Goal: Obtain resource: Download file/media

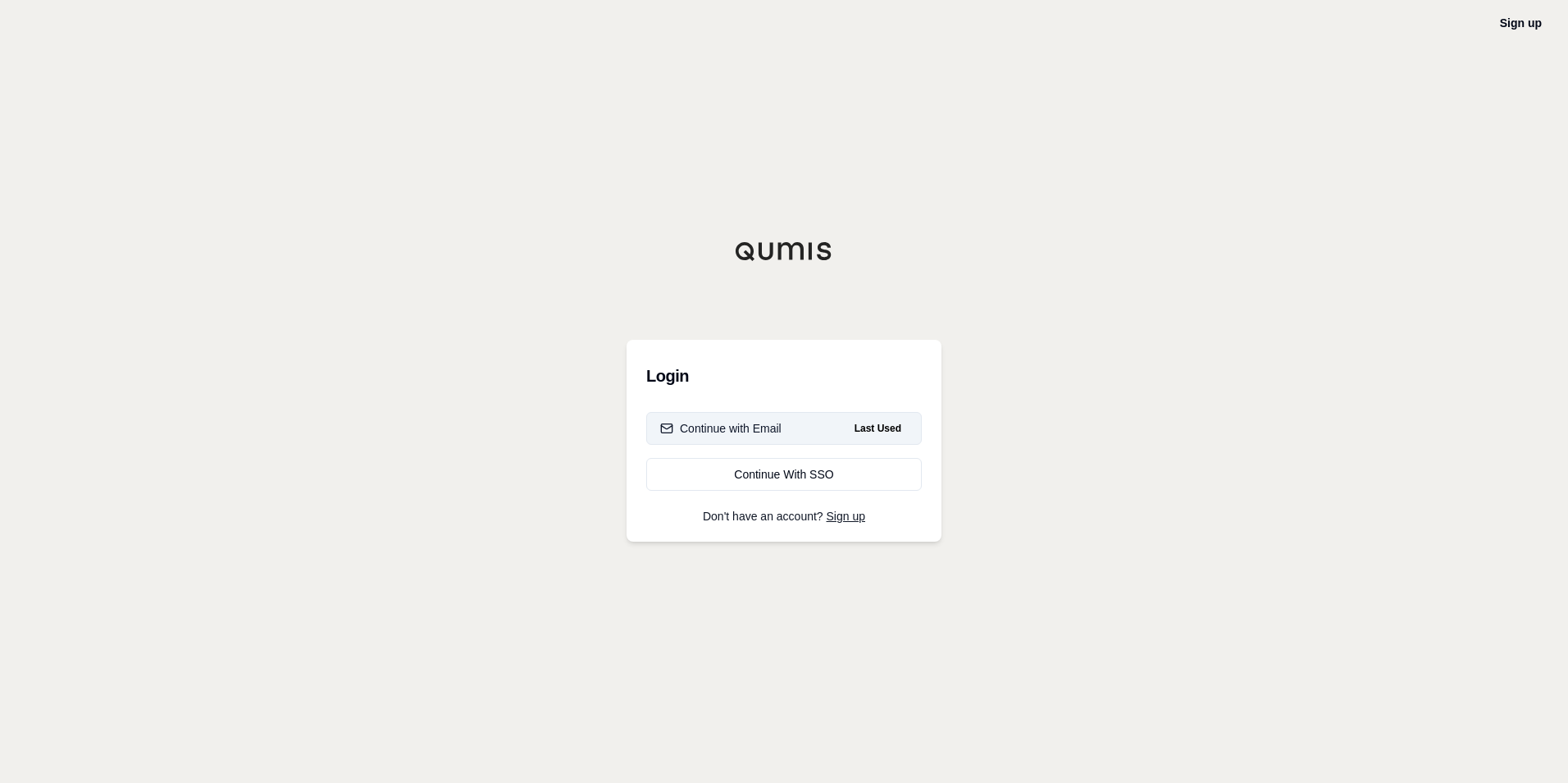
click at [816, 428] on button "Continue with Email Last Used" at bounding box center [784, 428] width 276 height 33
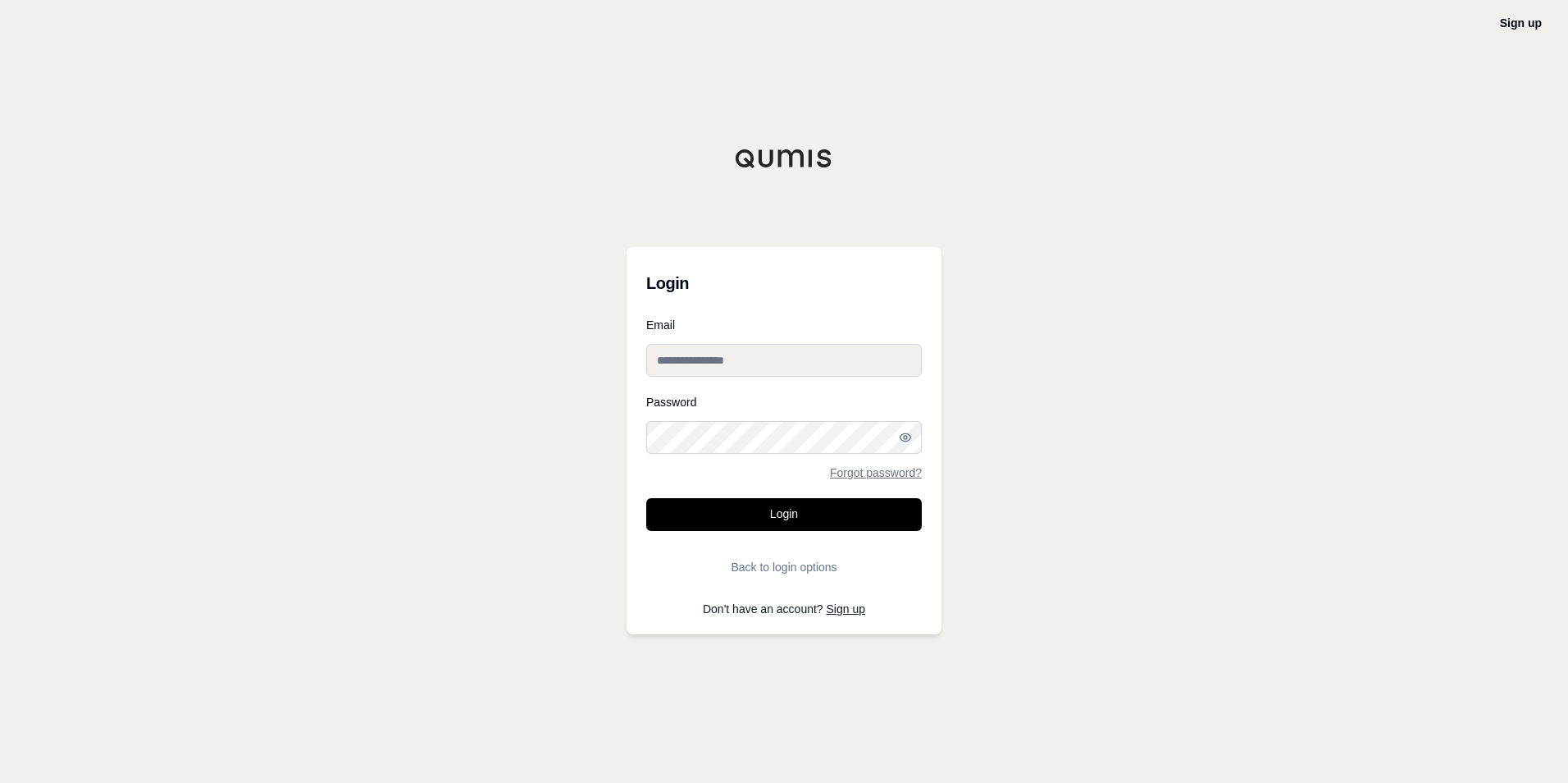
type input "**********"
click at [753, 520] on button "Login" at bounding box center [784, 514] width 276 height 33
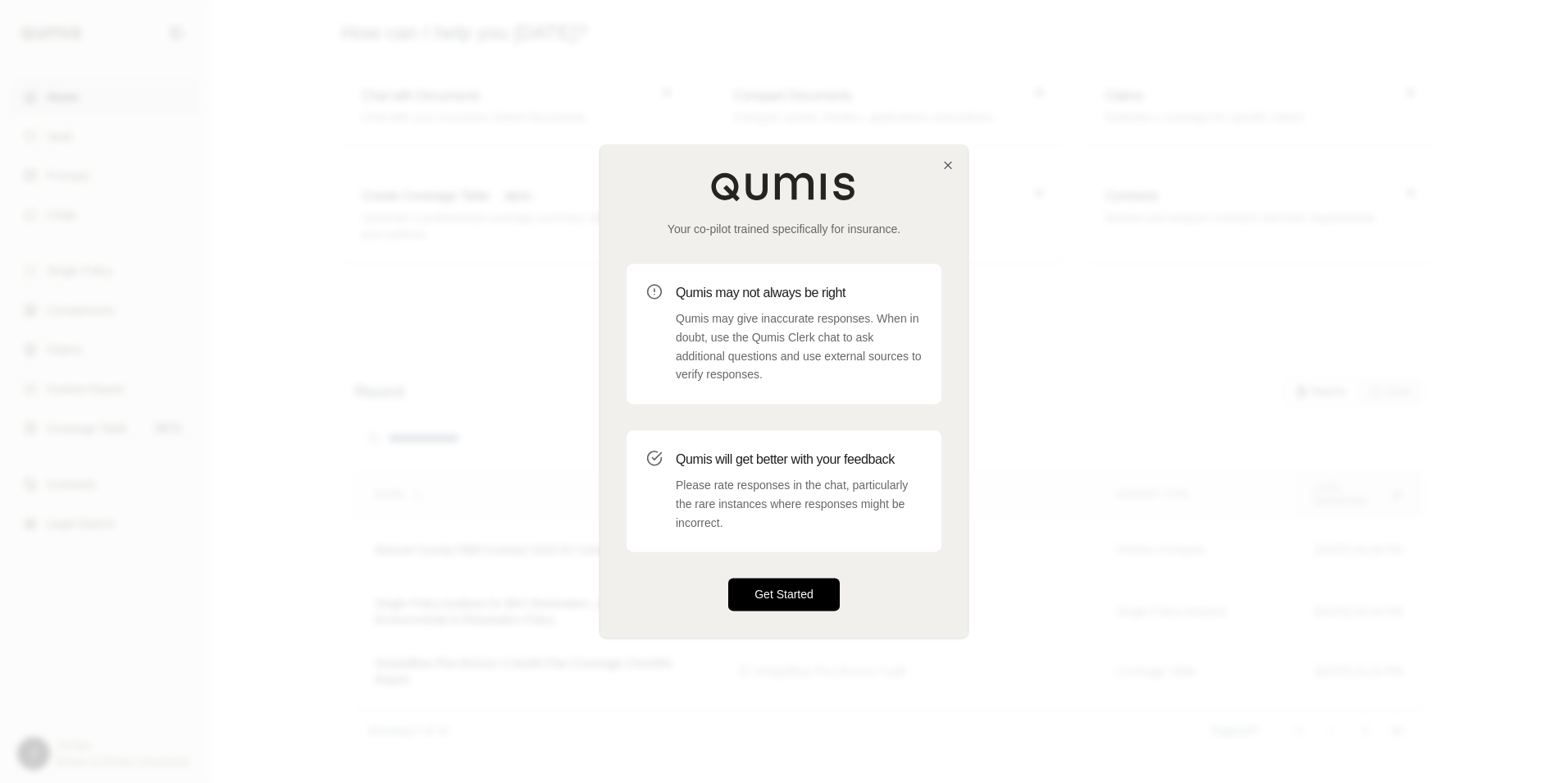
click at [768, 591] on button "Get Started" at bounding box center [784, 595] width 112 height 33
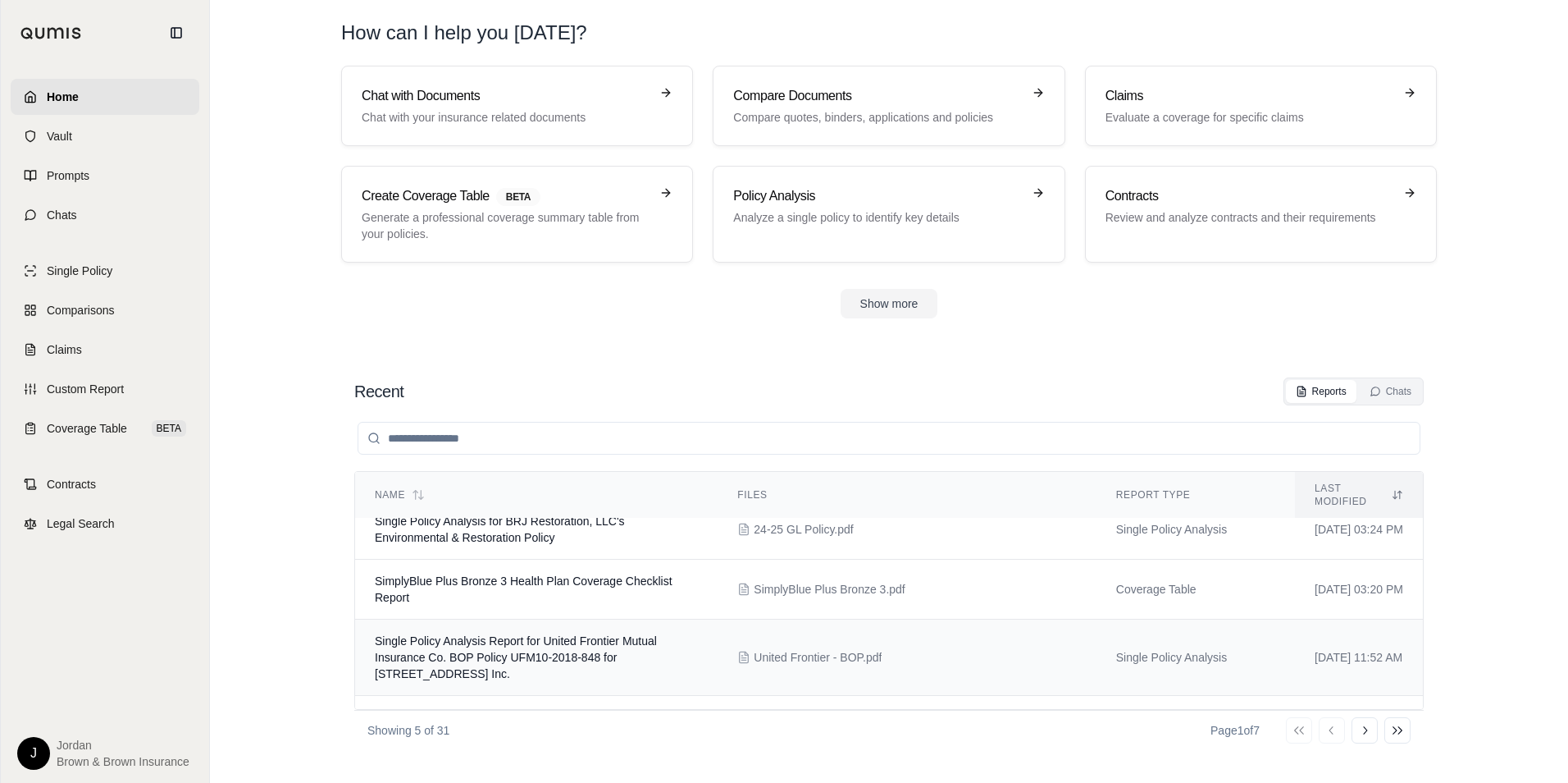
scroll to position [115, 0]
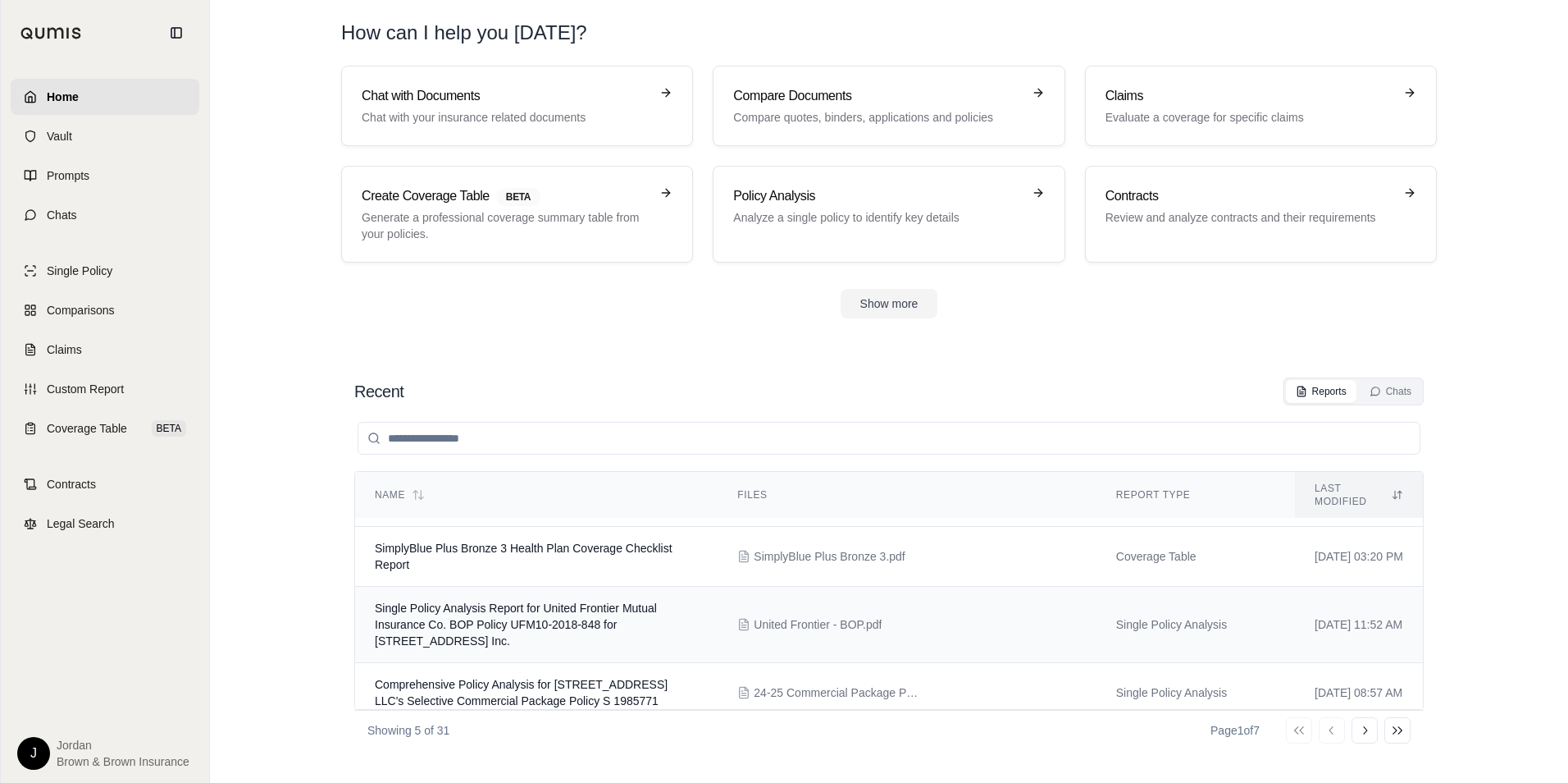
click at [928, 616] on div "United Frontier - BOP.pdf" at bounding box center [906, 624] width 338 height 16
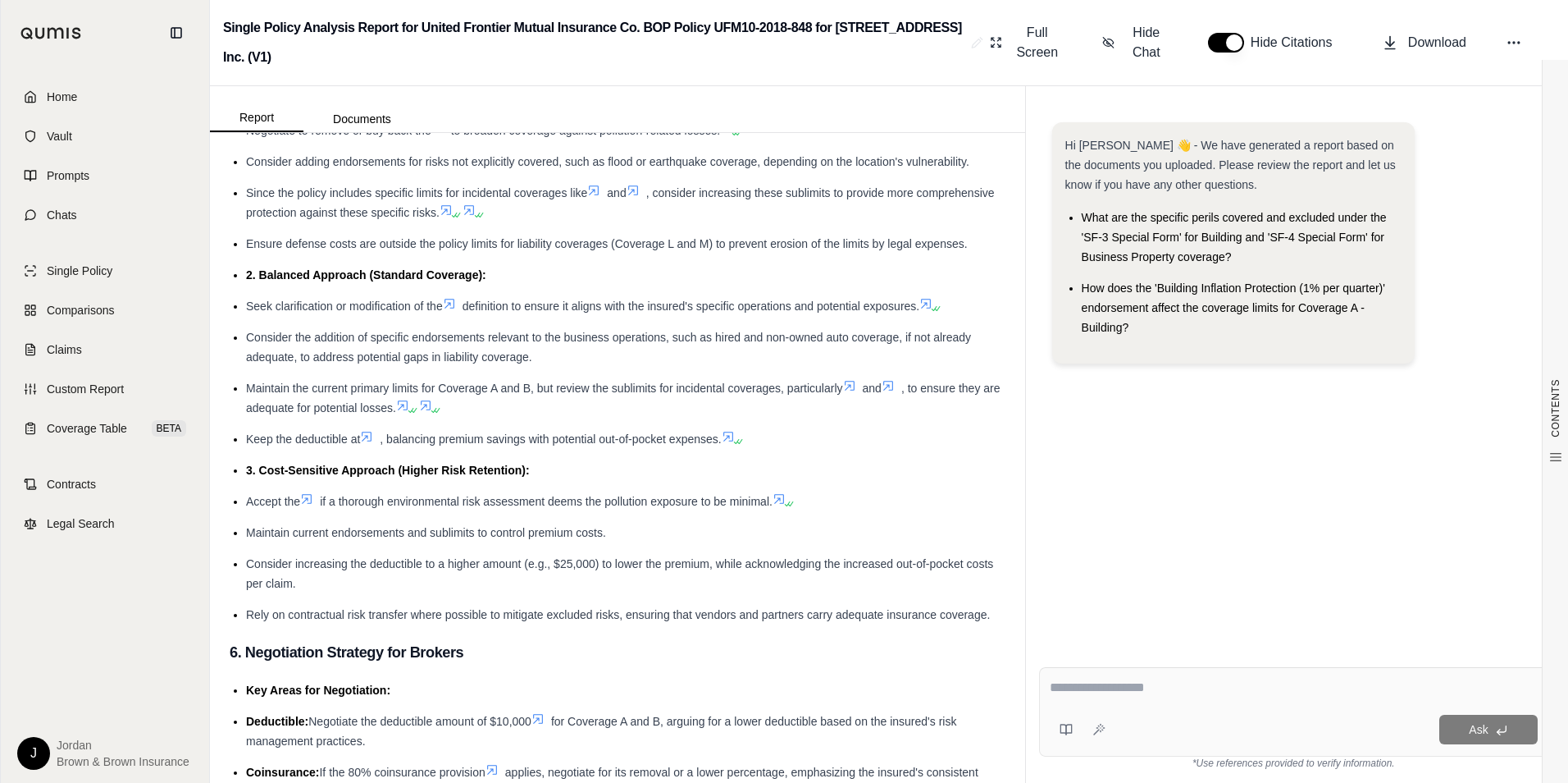
scroll to position [3939, 0]
